Goal: Information Seeking & Learning: Check status

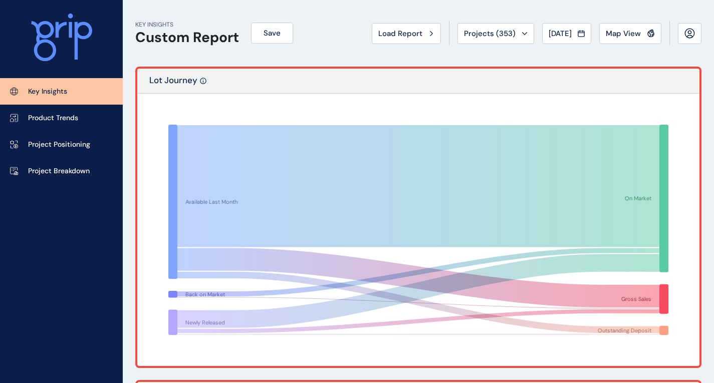
scroll to position [150, 0]
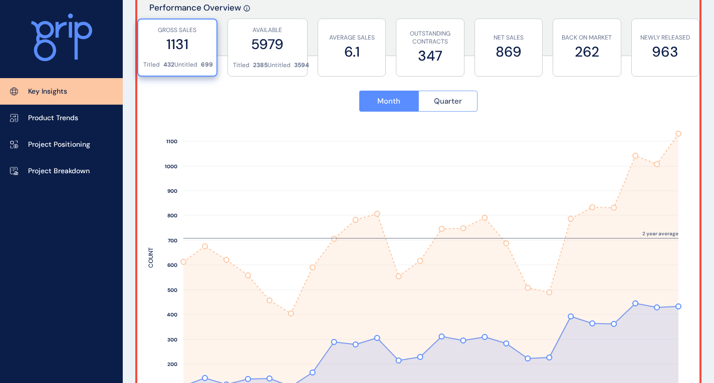
scroll to position [401, 0]
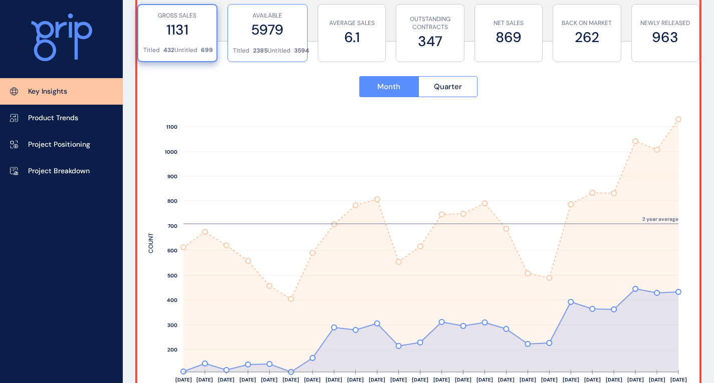
click at [302, 37] on div "AVAILABLE 5979 Titled 2385 Untitled 3594" at bounding box center [267, 33] width 80 height 58
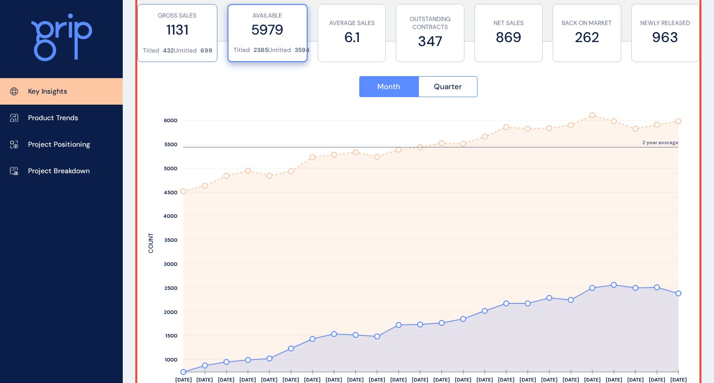
click at [171, 34] on label "1131" at bounding box center [177, 30] width 69 height 20
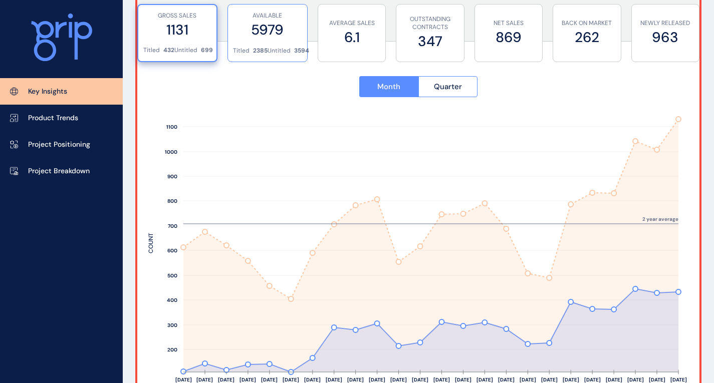
click at [272, 49] on p "Untitled" at bounding box center [278, 51] width 23 height 9
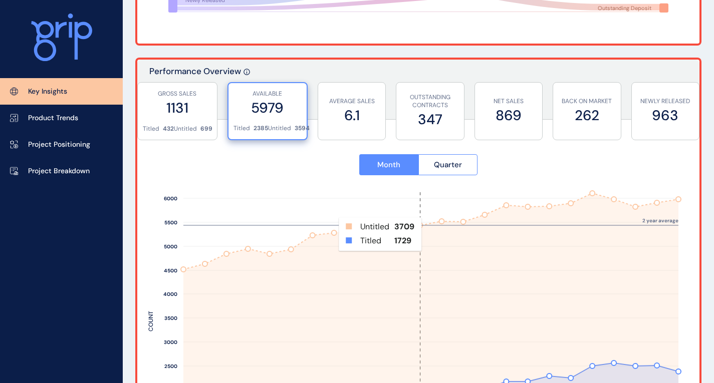
scroll to position [338, 0]
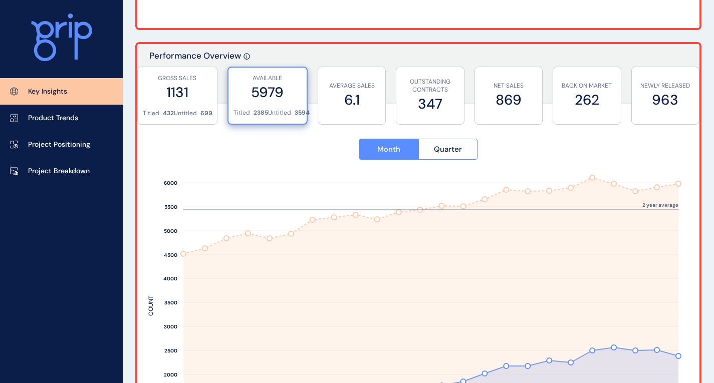
click at [459, 117] on div "Month Quarter Aug ’23 Sep ’23 Oct ’23 Nov ’23 Dec ’23 Jan ’24 Feb ’24 Mar ’24 A…" at bounding box center [418, 303] width 562 height 372
click at [452, 109] on label "347" at bounding box center [429, 104] width 57 height 20
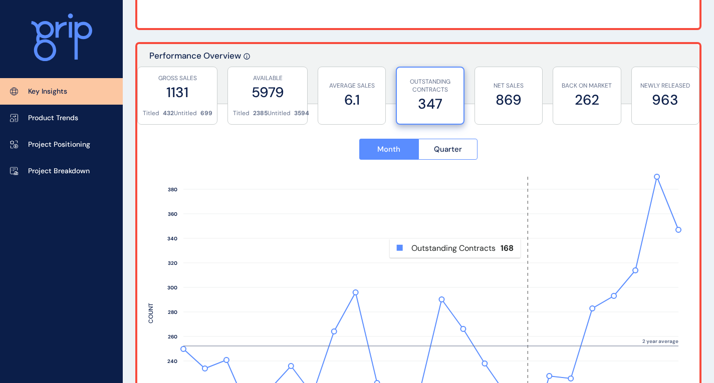
scroll to position [388, 0]
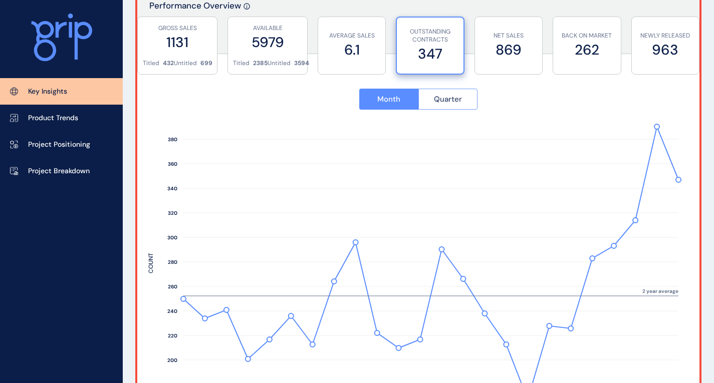
click at [451, 103] on span "Quarter" at bounding box center [448, 99] width 28 height 10
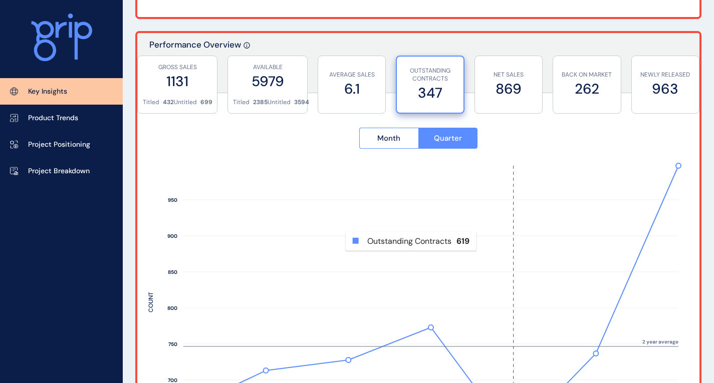
scroll to position [338, 0]
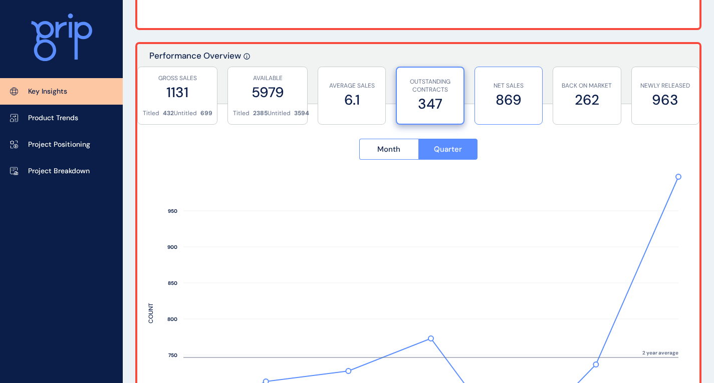
click at [528, 109] on label "869" at bounding box center [508, 100] width 57 height 20
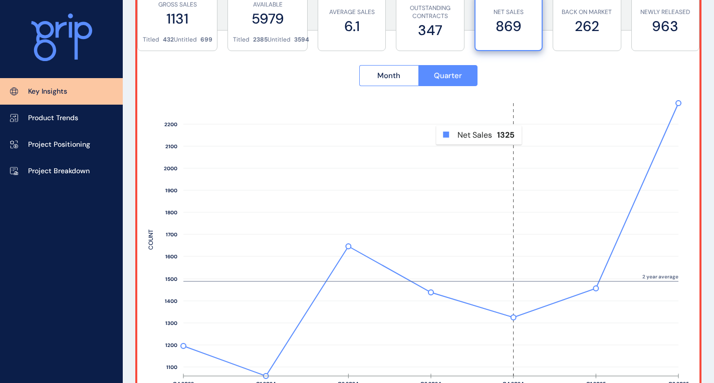
scroll to position [388, 0]
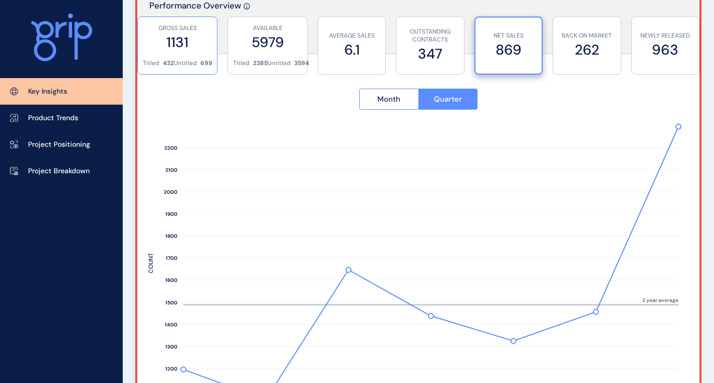
click at [207, 54] on div "GROSS SALES 1131" at bounding box center [177, 38] width 69 height 42
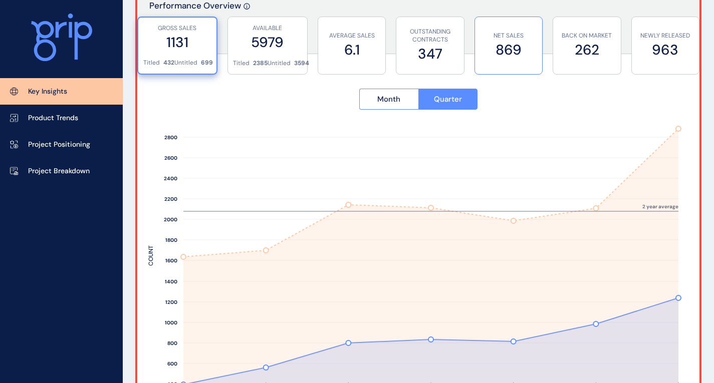
click at [493, 52] on label "869" at bounding box center [508, 50] width 57 height 20
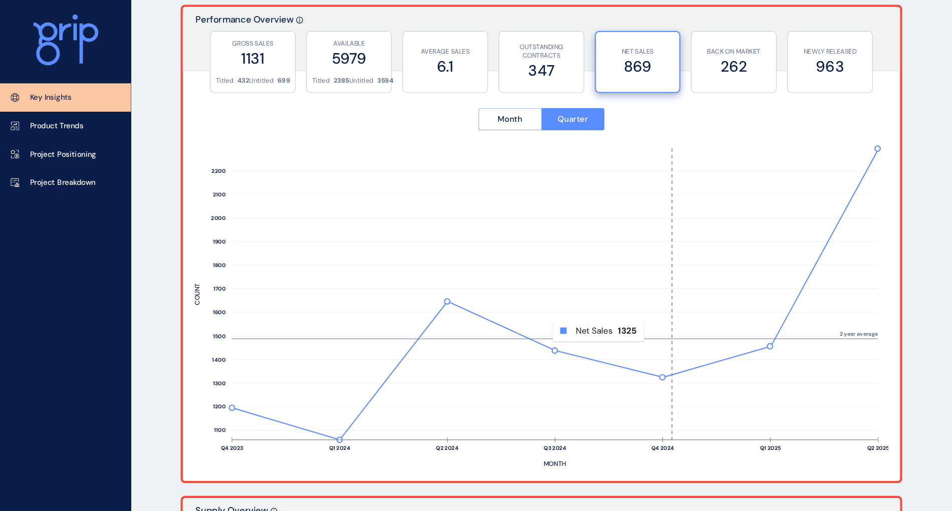
scroll to position [377, 0]
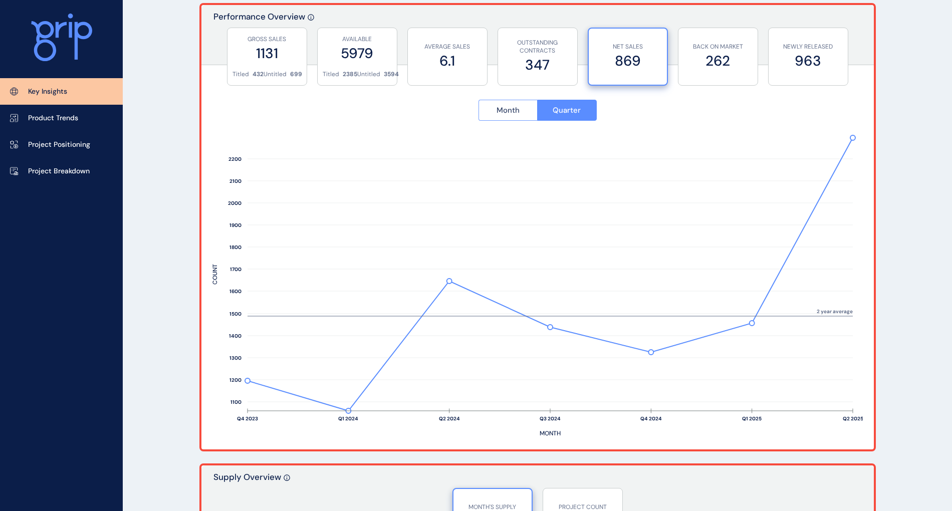
click at [511, 114] on span "Month" at bounding box center [507, 110] width 23 height 10
